Goal: Transaction & Acquisition: Purchase product/service

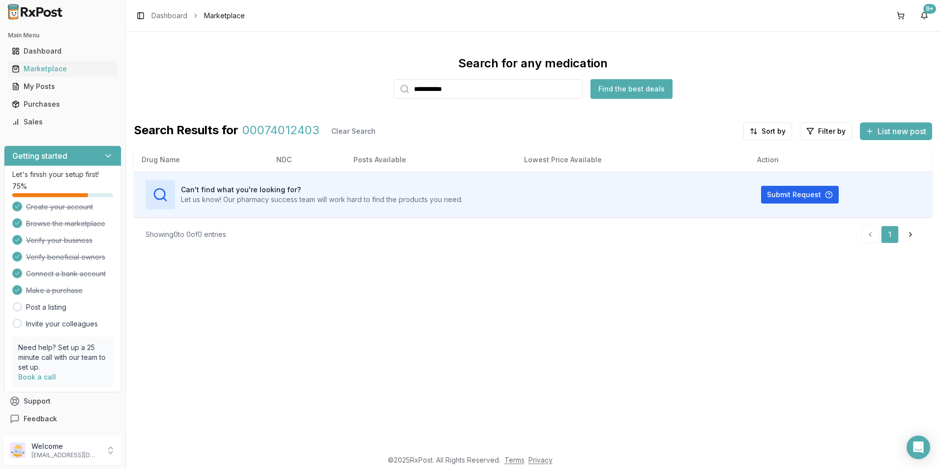
click at [575, 89] on input "**********" at bounding box center [488, 89] width 189 height 20
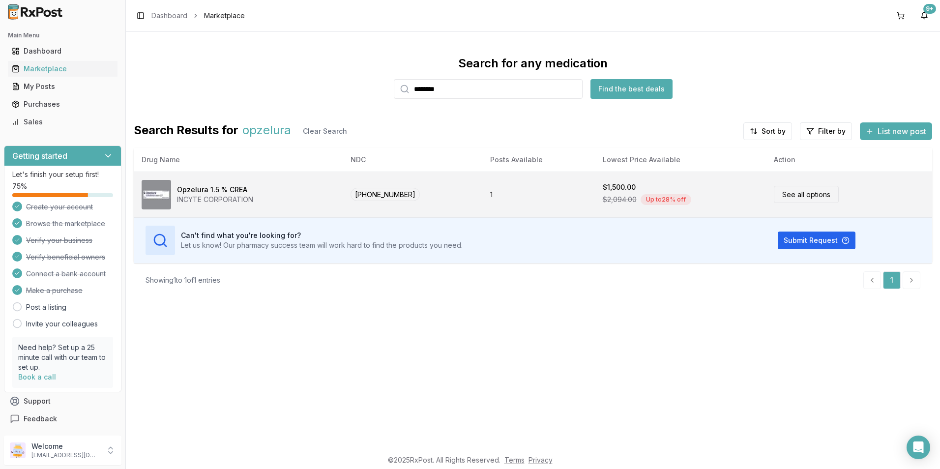
type input "********"
click at [181, 192] on div "Opzelura 1.5 % CREA" at bounding box center [212, 190] width 70 height 10
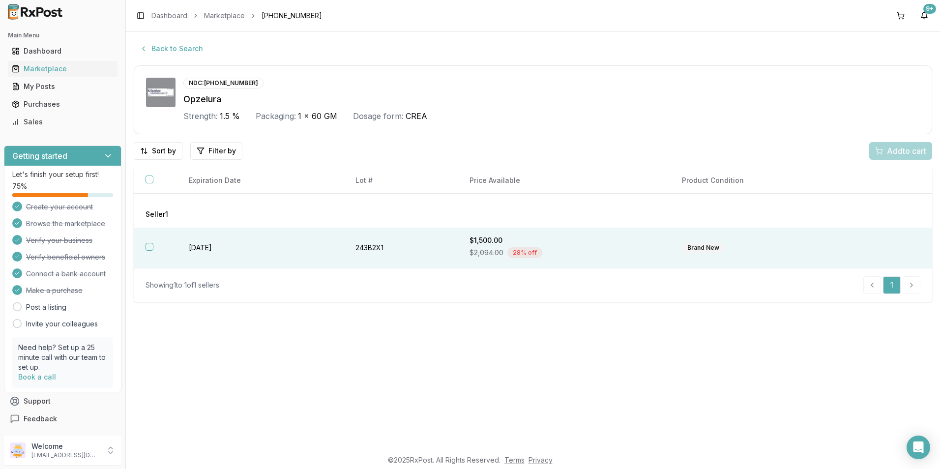
click at [148, 249] on button "button" at bounding box center [150, 247] width 8 height 8
drag, startPoint x: 889, startPoint y: 154, endPoint x: 899, endPoint y: 152, distance: 9.5
click at [889, 154] on span "Add 1 to cart" at bounding box center [904, 151] width 43 height 12
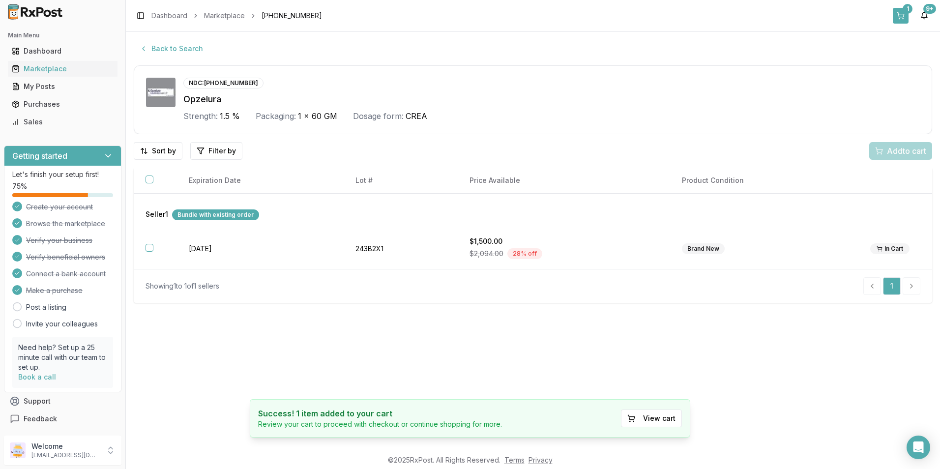
click at [908, 9] on div "1" at bounding box center [908, 9] width 10 height 10
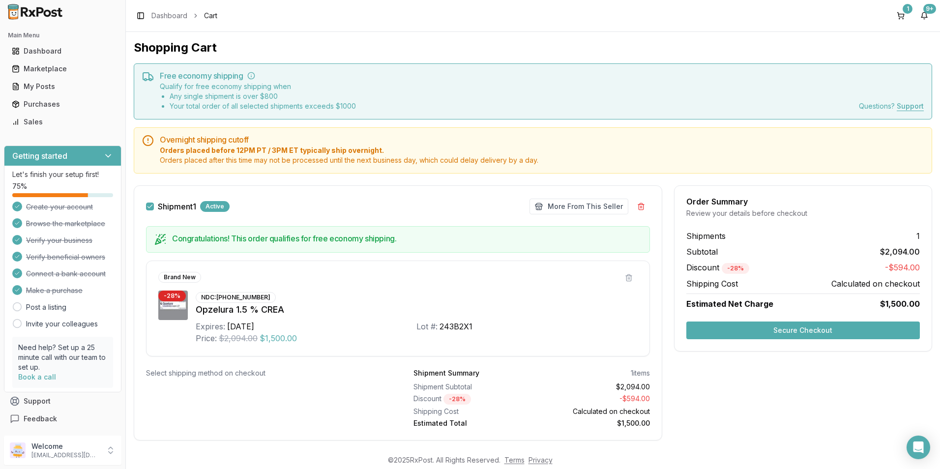
click at [850, 326] on button "Secure Checkout" at bounding box center [803, 331] width 234 height 18
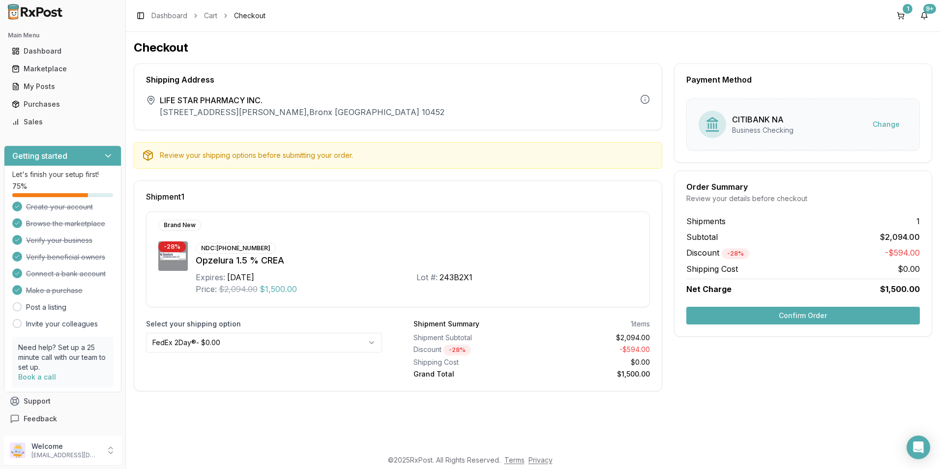
click at [794, 313] on button "Confirm Order" at bounding box center [803, 316] width 234 height 18
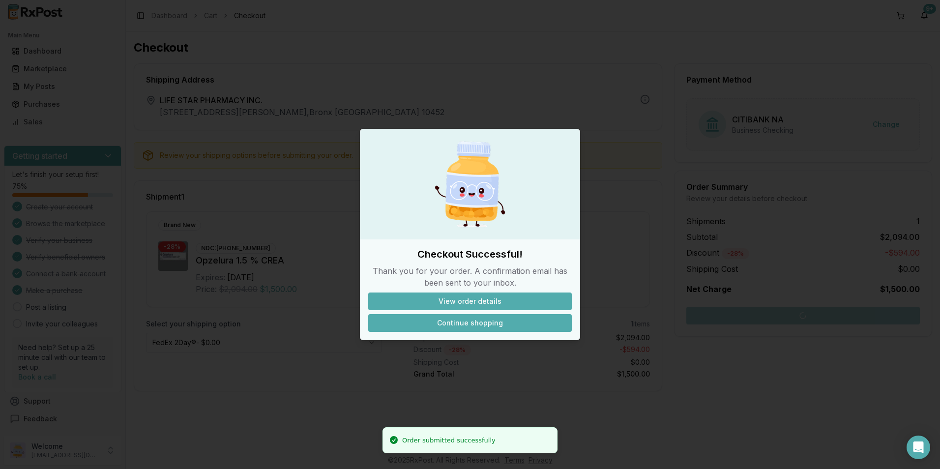
click at [470, 316] on button "Continue shopping" at bounding box center [470, 323] width 204 height 18
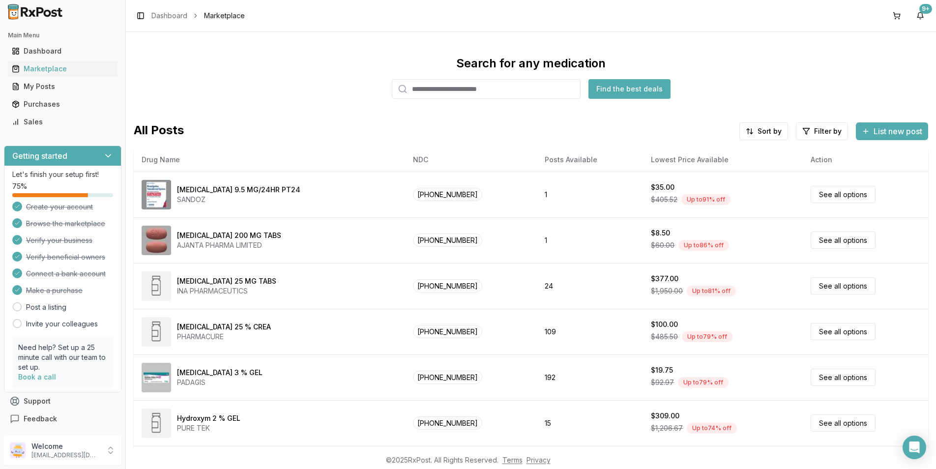
click at [484, 90] on input "search" at bounding box center [486, 89] width 189 height 20
type input "********"
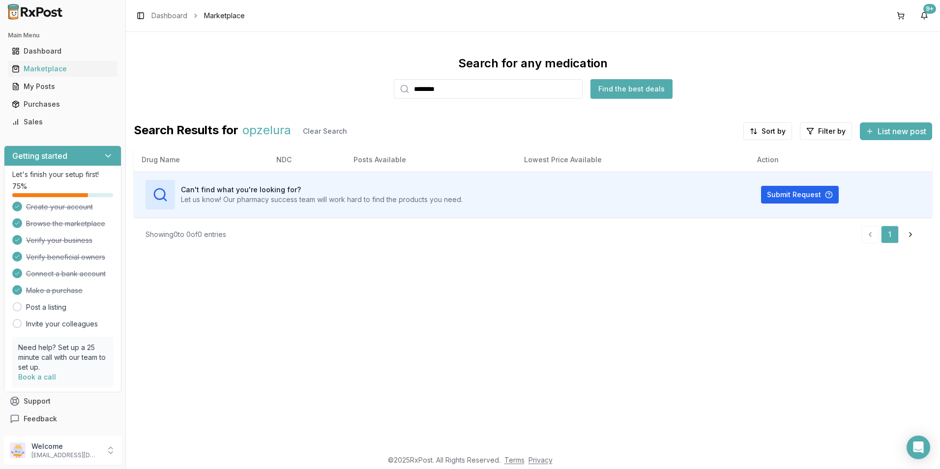
click at [573, 88] on input "********" at bounding box center [488, 89] width 189 height 20
type input "*"
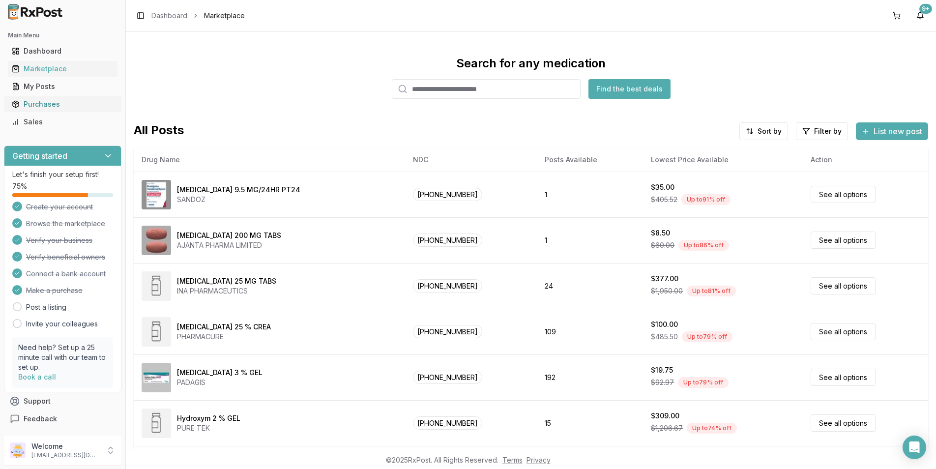
click at [34, 100] on div "Purchases" at bounding box center [63, 104] width 102 height 10
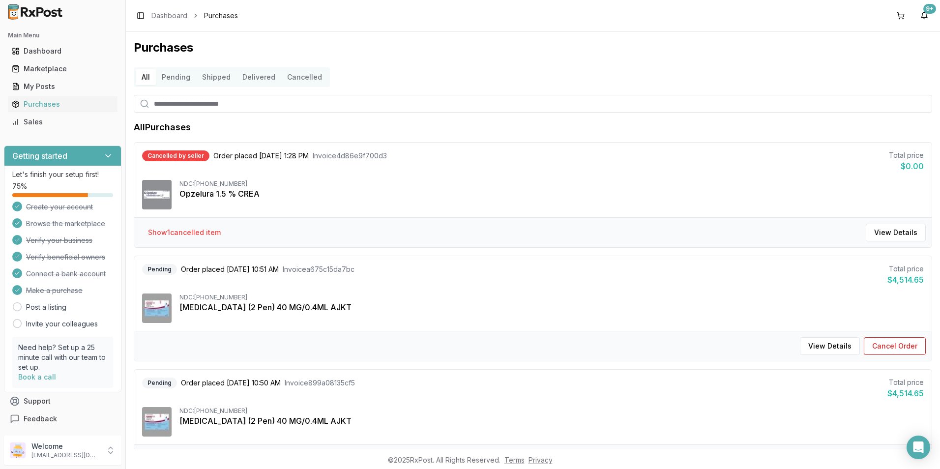
click at [205, 106] on input "search" at bounding box center [533, 104] width 798 height 18
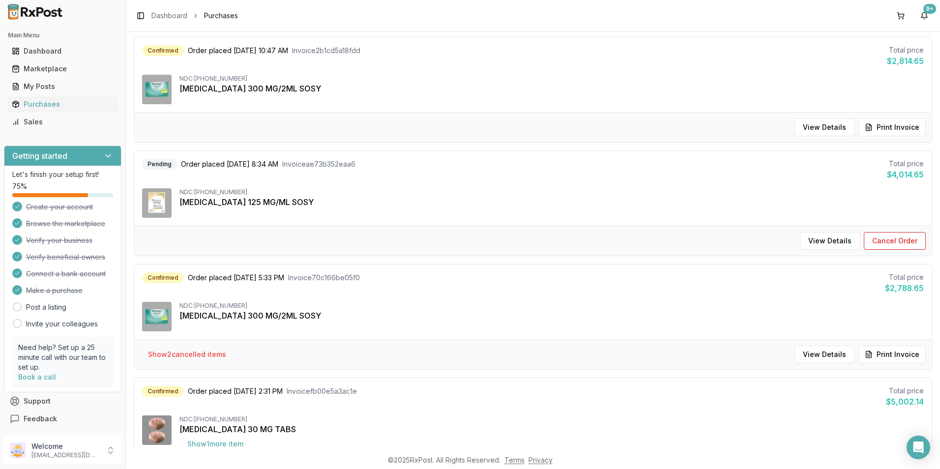
scroll to position [878, 0]
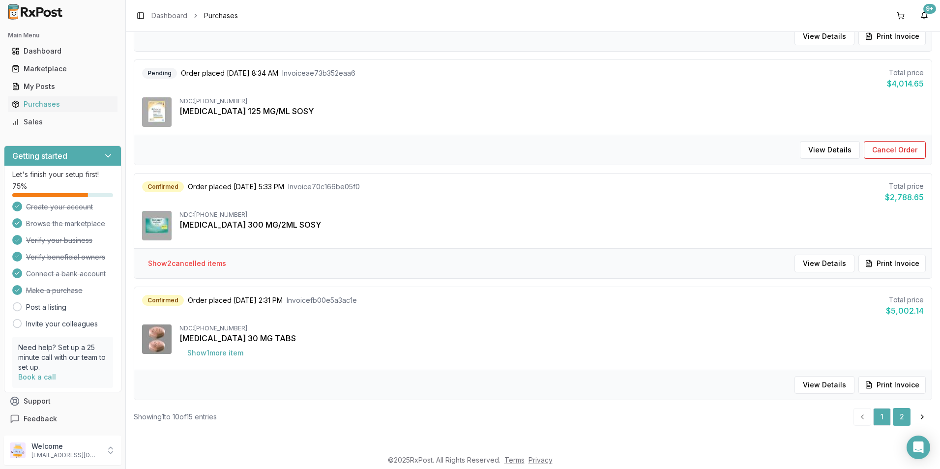
click at [902, 417] on link "2" at bounding box center [902, 417] width 18 height 18
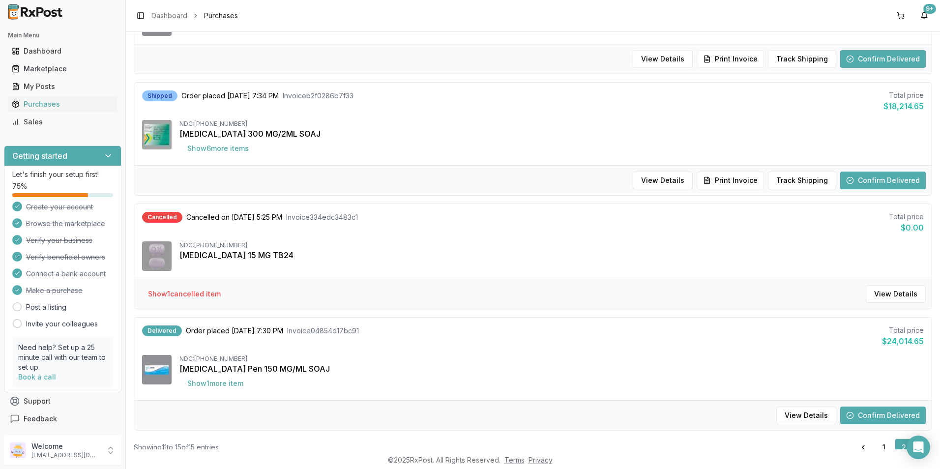
scroll to position [325, 0]
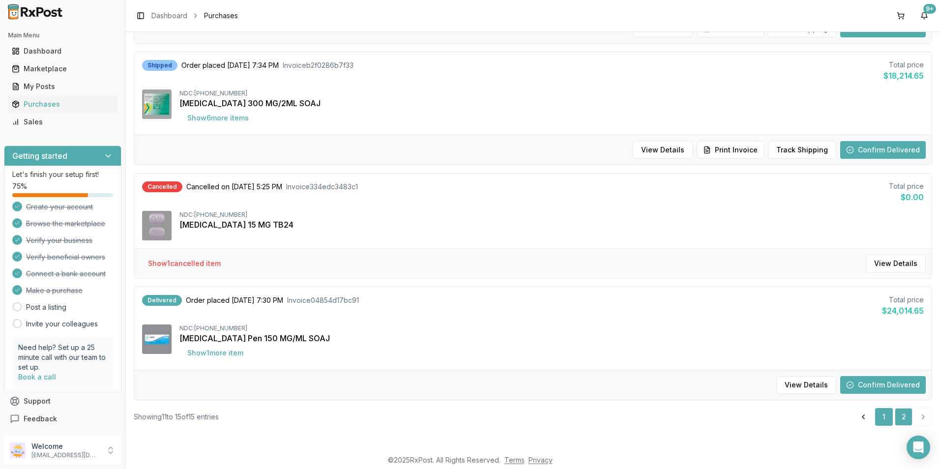
click at [883, 419] on link "1" at bounding box center [884, 417] width 18 height 18
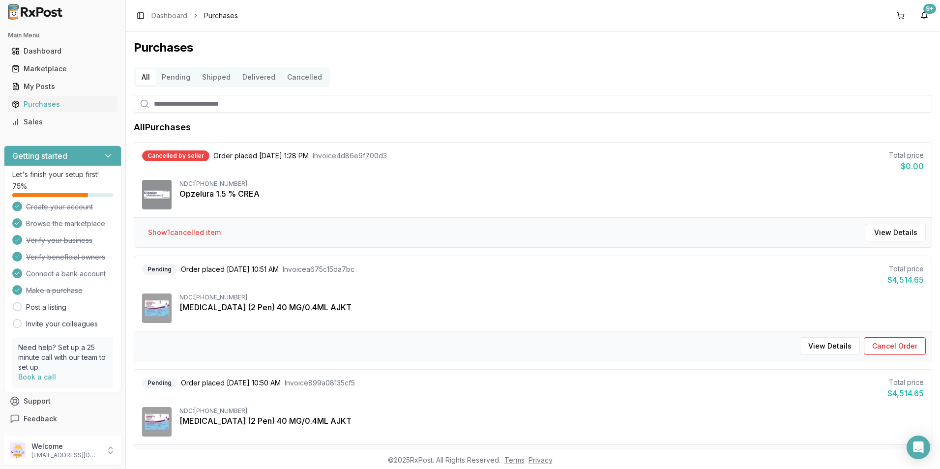
click at [212, 77] on button "Shipped" at bounding box center [216, 77] width 40 height 16
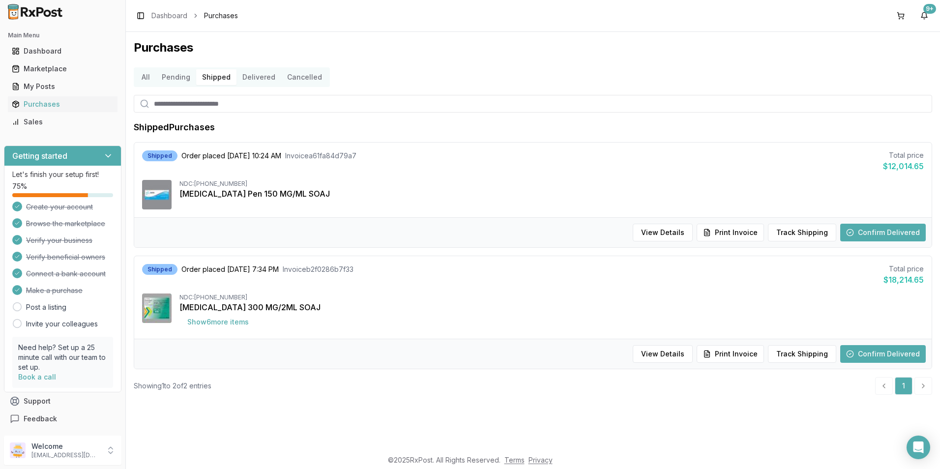
click at [259, 76] on button "Delivered" at bounding box center [258, 77] width 45 height 16
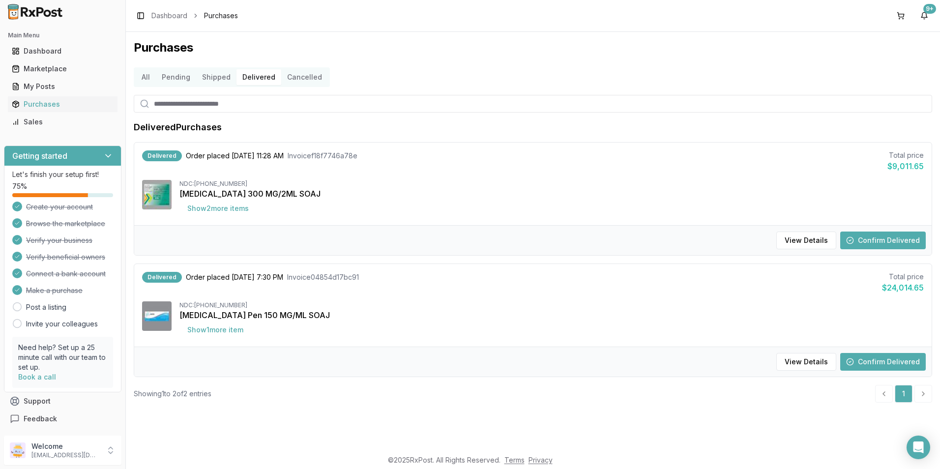
click at [217, 71] on button "Shipped" at bounding box center [216, 77] width 40 height 16
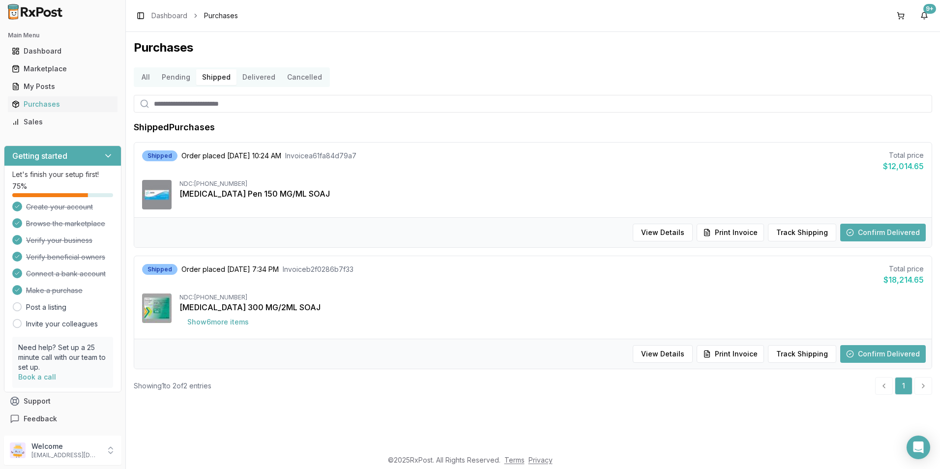
click at [884, 228] on button "Confirm Delivered" at bounding box center [883, 233] width 86 height 18
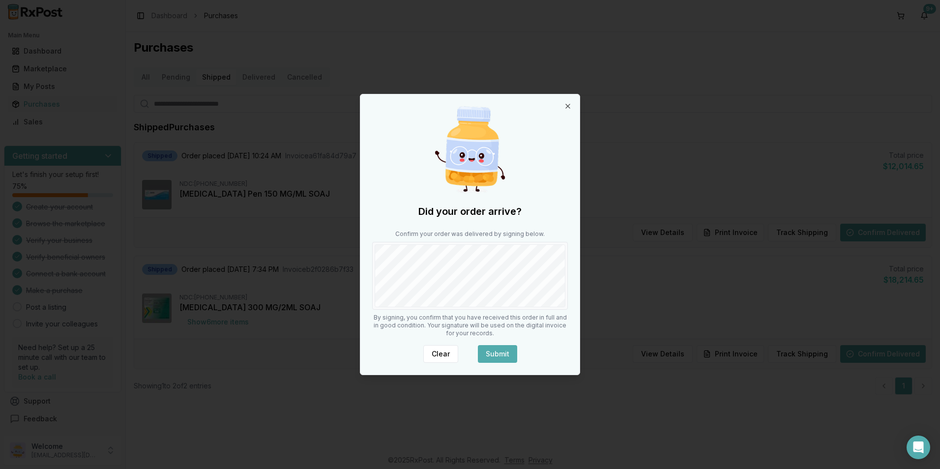
click at [506, 355] on button "Submit" at bounding box center [497, 354] width 39 height 18
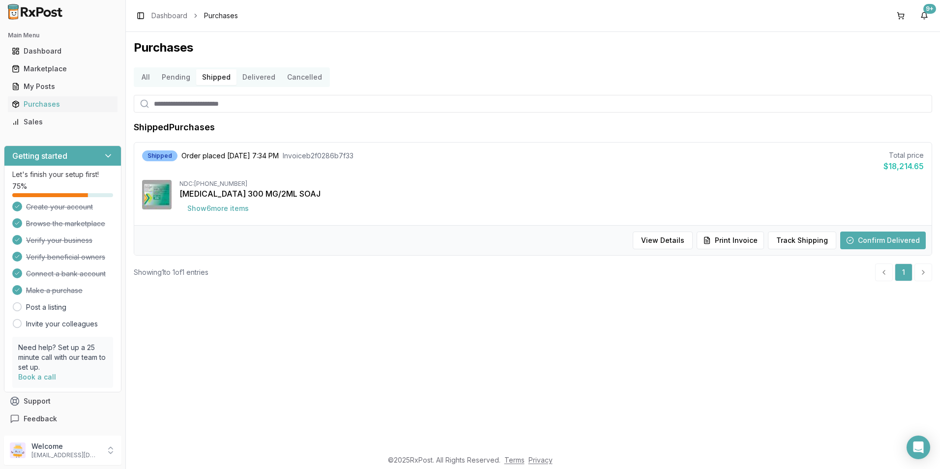
click at [213, 80] on button "Shipped" at bounding box center [216, 77] width 40 height 16
click at [252, 77] on button "Delivered" at bounding box center [258, 77] width 45 height 16
drag, startPoint x: 198, startPoint y: 74, endPoint x: 167, endPoint y: 75, distance: 31.0
click at [196, 73] on button "Shipped" at bounding box center [216, 77] width 40 height 16
click at [143, 72] on button "All" at bounding box center [146, 77] width 20 height 16
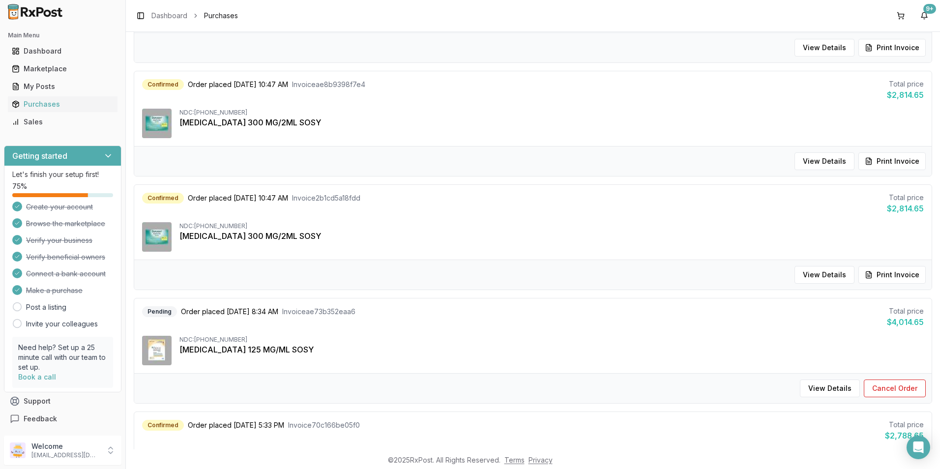
scroll to position [688, 0]
